Goal: Task Accomplishment & Management: Use online tool/utility

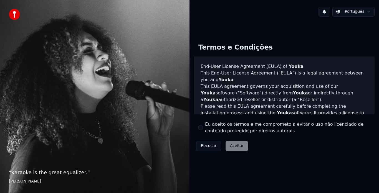
click at [203, 127] on div "Eu aceito os termos e me comprometo a evitar o uso não licenciado de conteúdo p…" at bounding box center [284, 127] width 172 height 13
click at [201, 127] on button "Eu aceito os termos e me comprometo a evitar o uso não licenciado de conteúdo p…" at bounding box center [200, 128] width 4 height 4
click at [235, 146] on button "Aceitar" at bounding box center [237, 146] width 22 height 10
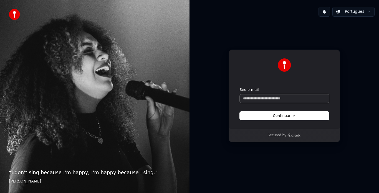
click at [280, 100] on input "Seu e-mail" at bounding box center [284, 99] width 89 height 8
click at [273, 98] on input "Seu e-mail" at bounding box center [284, 99] width 89 height 8
click at [281, 116] on span "Continuar" at bounding box center [284, 115] width 23 height 5
type input "**********"
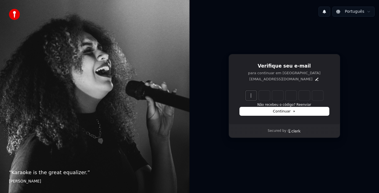
click at [253, 98] on input "Enter verification code" at bounding box center [289, 96] width 89 height 10
type input "******"
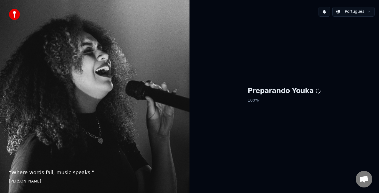
click at [244, 128] on div "Preparando Youka 100 %" at bounding box center [283, 96] width 189 height 150
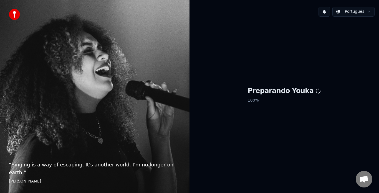
click at [369, 12] on html "“ Singing is a way of escaping. It's another world. I'm no longer on earth. ” […" at bounding box center [189, 96] width 379 height 193
click at [268, 101] on p "100 %" at bounding box center [284, 101] width 73 height 10
click at [264, 82] on div "Preparando Youka 100 %" at bounding box center [283, 96] width 189 height 150
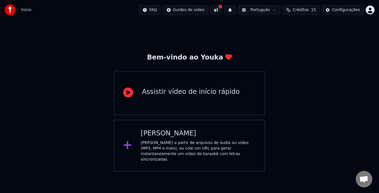
click at [156, 137] on div "Criar Karaokê" at bounding box center [198, 133] width 115 height 9
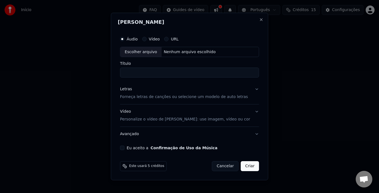
click at [146, 39] on button "Vídeo" at bounding box center [144, 39] width 4 height 4
click at [208, 121] on p "Personalize o vídeo de karaokê: use imagem, vídeo ou cor" at bounding box center [185, 120] width 130 height 6
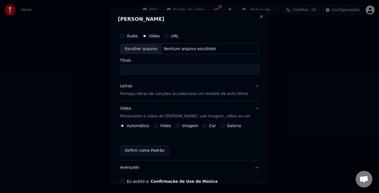
click at [158, 126] on button "Vídeo" at bounding box center [155, 126] width 4 height 4
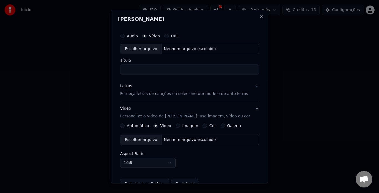
click at [143, 140] on div "Escolher arquivo" at bounding box center [140, 140] width 41 height 10
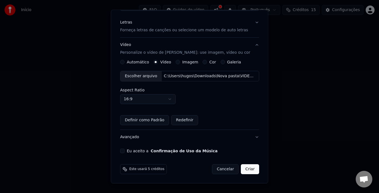
click at [180, 121] on button "Redefinir" at bounding box center [184, 121] width 27 height 10
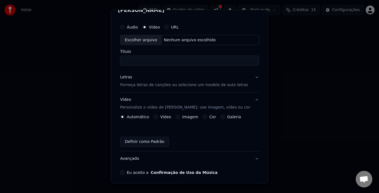
scroll to position [0, 0]
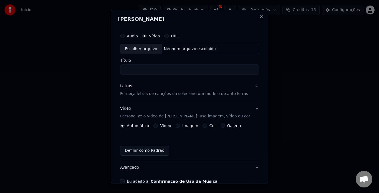
click at [130, 37] on div "Áudio" at bounding box center [129, 36] width 18 height 4
click at [143, 50] on div "Escolher arquivo" at bounding box center [140, 49] width 41 height 10
type input "*****"
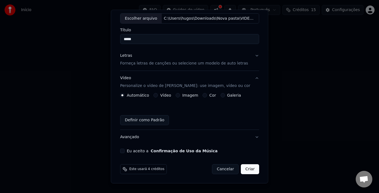
click at [244, 169] on button "Criar" at bounding box center [250, 170] width 18 height 10
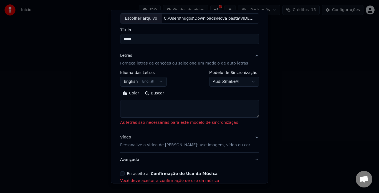
click at [159, 83] on button "English English" at bounding box center [143, 82] width 47 height 10
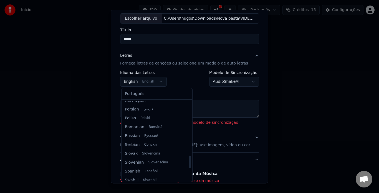
scroll to position [348, 0]
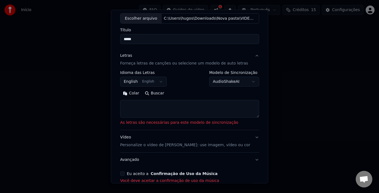
click at [238, 134] on body "**********" at bounding box center [189, 86] width 379 height 172
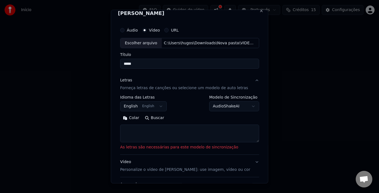
scroll to position [0, 0]
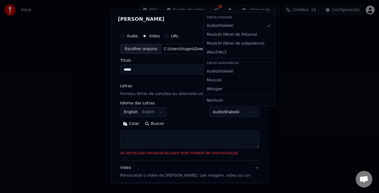
click at [232, 112] on body "**********" at bounding box center [189, 86] width 379 height 172
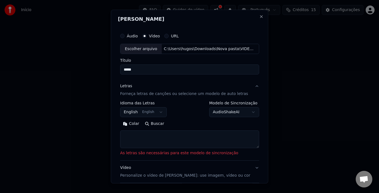
click at [232, 112] on body "**********" at bounding box center [189, 86] width 379 height 172
click at [156, 124] on button "Buscar" at bounding box center [154, 124] width 25 height 9
click at [157, 125] on div "Colar Buscar" at bounding box center [189, 124] width 139 height 9
click at [182, 123] on div "Colar Buscar" at bounding box center [189, 124] width 139 height 9
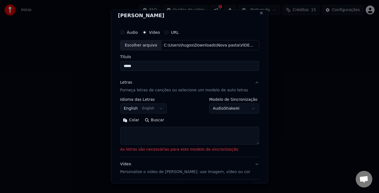
scroll to position [61, 0]
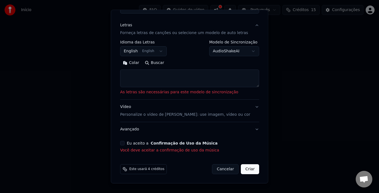
click at [221, 171] on button "Cancelar" at bounding box center [225, 170] width 27 height 10
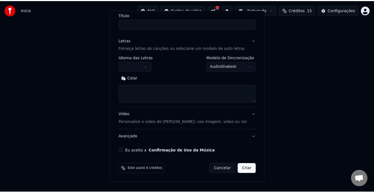
scroll to position [0, 0]
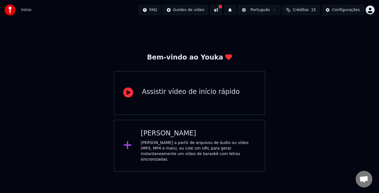
click at [200, 22] on div "Bem-vindo ao Youka Assistir vídeo de início rápido Criar Karaokê Crie karaokê a…" at bounding box center [189, 96] width 379 height 152
click at [307, 13] on button "Créditos 15" at bounding box center [300, 10] width 37 height 10
click at [303, 51] on button "Atualizar" at bounding box center [304, 51] width 31 height 10
click at [277, 38] on td "15" at bounding box center [276, 37] width 26 height 10
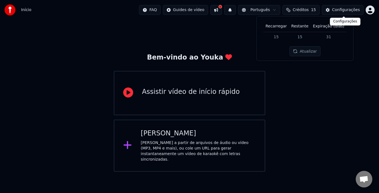
click at [340, 7] on div "Configurações" at bounding box center [346, 10] width 28 height 6
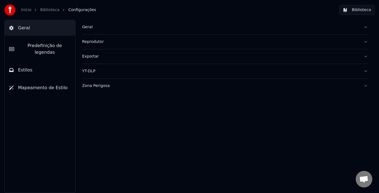
click at [104, 27] on div "Geral" at bounding box center [220, 27] width 277 height 6
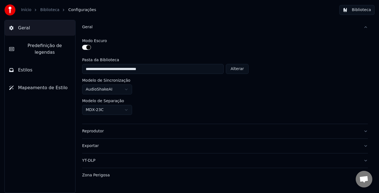
click at [237, 68] on button "Alterar" at bounding box center [237, 69] width 23 height 10
type input "**********"
click at [192, 132] on div "Reprodutor" at bounding box center [220, 132] width 277 height 6
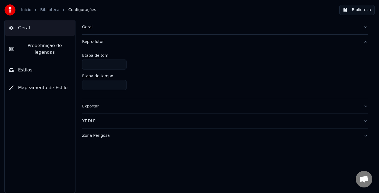
click at [272, 45] on button "Reprodutor" at bounding box center [225, 42] width 286 height 14
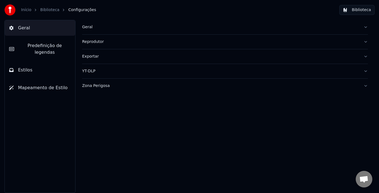
click at [148, 29] on div "Geral" at bounding box center [220, 27] width 277 height 6
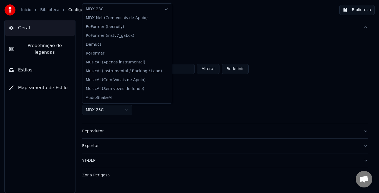
click at [127, 111] on html "**********" at bounding box center [189, 96] width 379 height 193
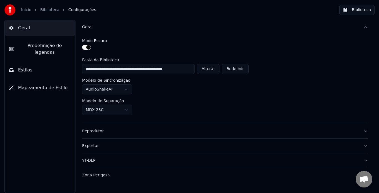
click at [201, 99] on html "**********" at bounding box center [189, 96] width 379 height 193
click at [207, 171] on button "Zona Perigosa" at bounding box center [225, 175] width 286 height 14
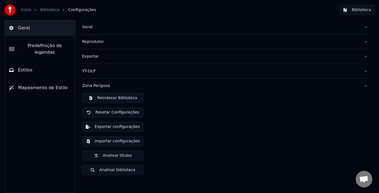
click at [121, 100] on button "Reindexar Biblioteca" at bounding box center [112, 98] width 61 height 10
click at [106, 171] on button "Analisar biblioteca" at bounding box center [112, 170] width 61 height 10
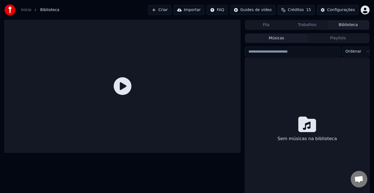
click at [348, 24] on button "Biblioteca" at bounding box center [348, 25] width 41 height 8
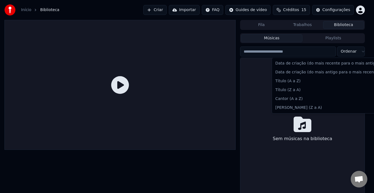
click at [356, 52] on html "Início Biblioteca Criar Importar FAQ Guides de vídeo Créditos 15 Configurações …" at bounding box center [187, 96] width 374 height 193
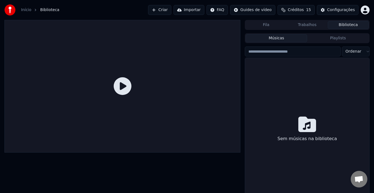
click at [356, 52] on html "Início Biblioteca Criar Importar FAQ Guides de vídeo Créditos 15 Configurações …" at bounding box center [187, 96] width 374 height 193
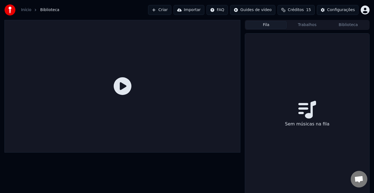
click at [264, 25] on button "Fila" at bounding box center [266, 25] width 41 height 8
